Goal: Task Accomplishment & Management: Manage account settings

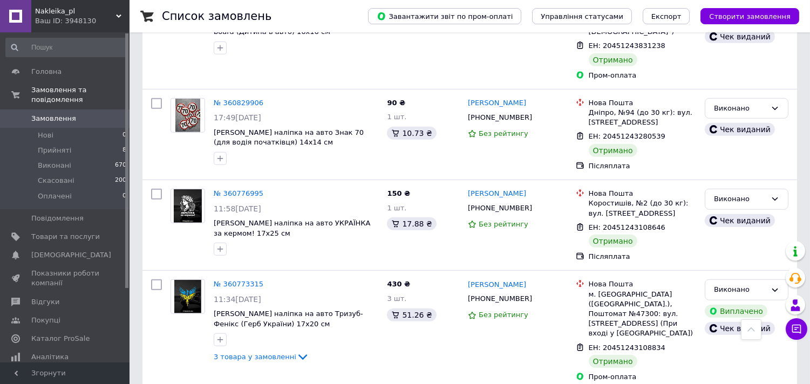
scroll to position [1698, 0]
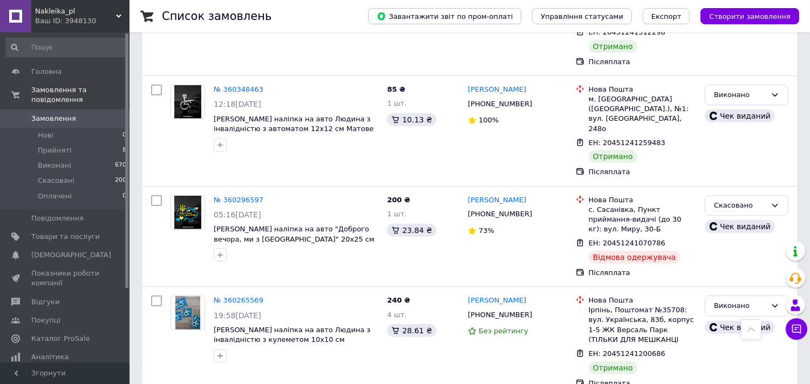
scroll to position [1200, 0]
click at [228, 195] on link "№ 360296597" at bounding box center [239, 199] width 50 height 8
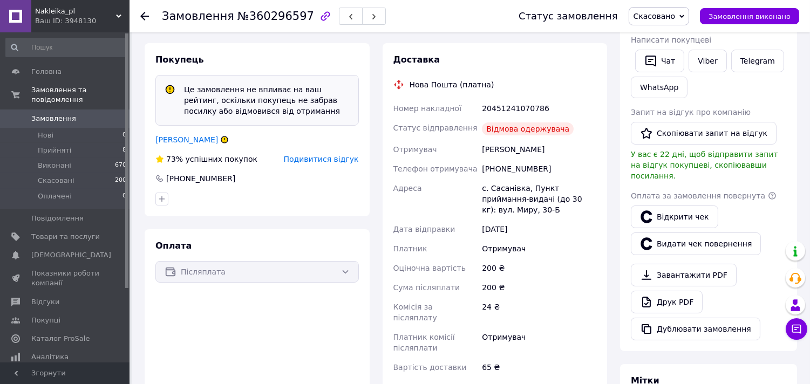
scroll to position [300, 0]
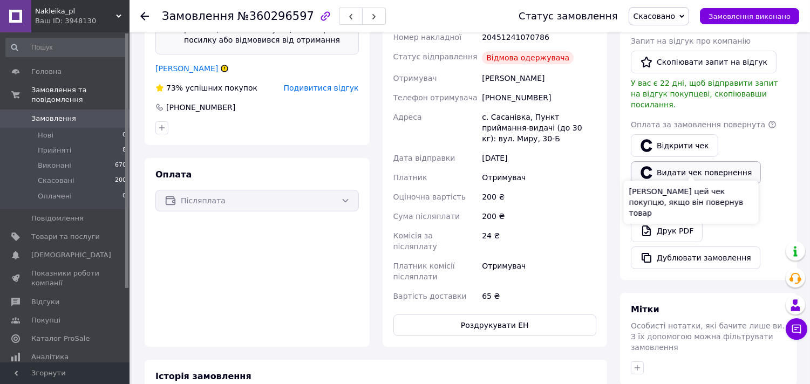
click at [687, 166] on button "Видати чек повернення" at bounding box center [696, 172] width 130 height 23
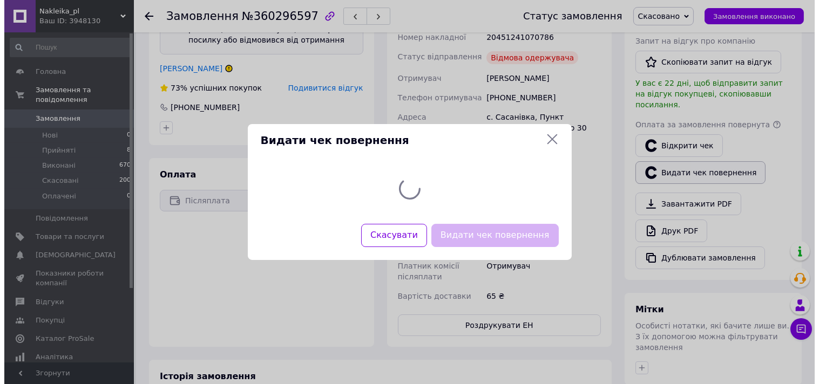
scroll to position [289, 0]
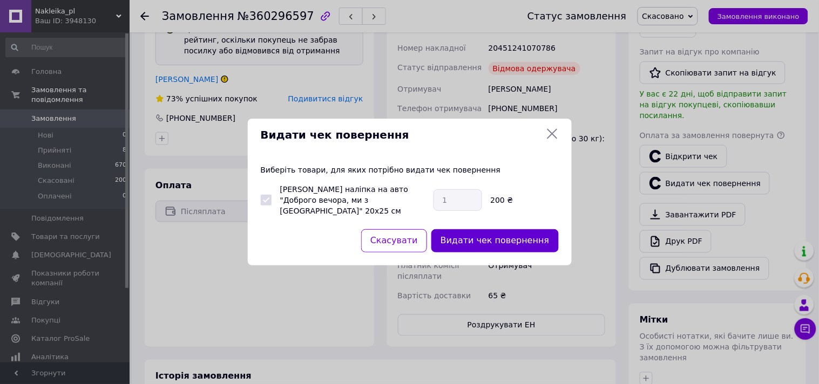
click at [497, 233] on button "Видати чек повернення" at bounding box center [494, 240] width 127 height 23
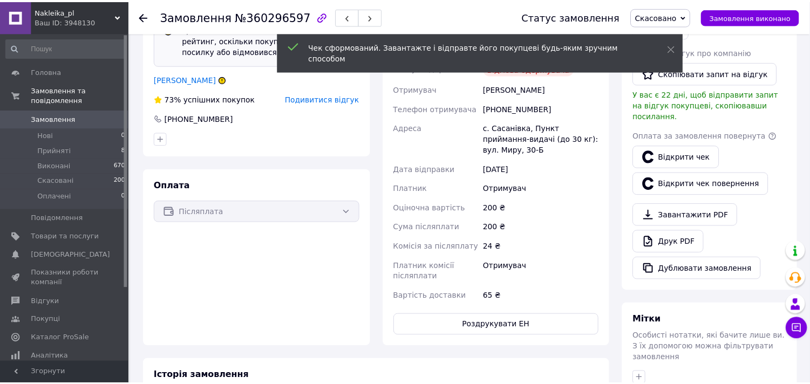
scroll to position [300, 0]
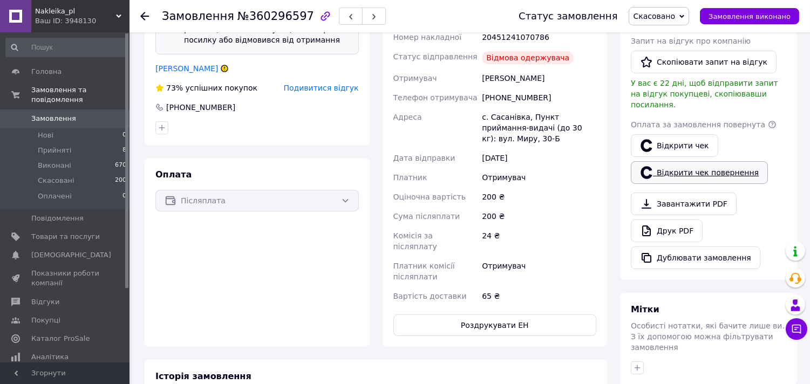
click at [670, 165] on link "Відкрити чек повернення" at bounding box center [699, 172] width 137 height 23
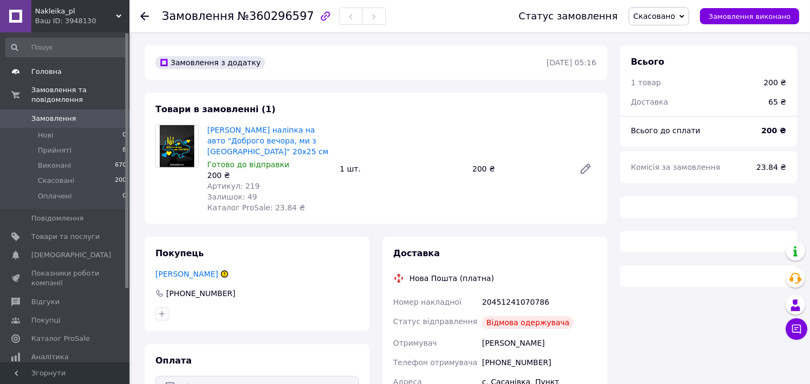
scroll to position [300, 0]
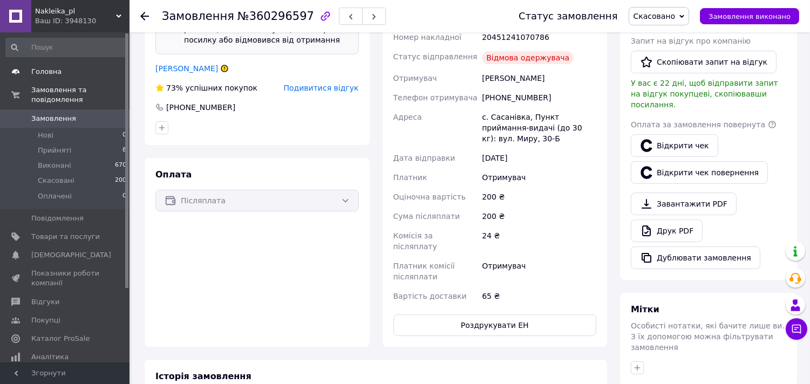
click at [52, 76] on span "Головна" at bounding box center [46, 72] width 30 height 10
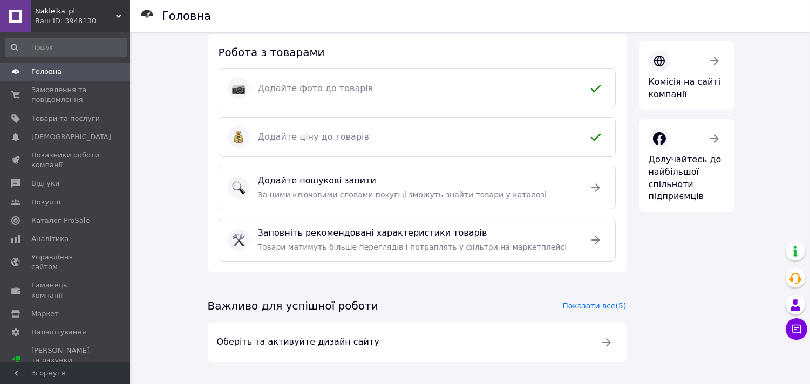
scroll to position [246, 0]
